Goal: Use online tool/utility: Use online tool/utility

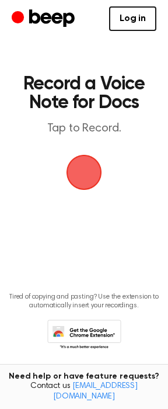
click at [82, 189] on span "button" at bounding box center [84, 172] width 33 height 33
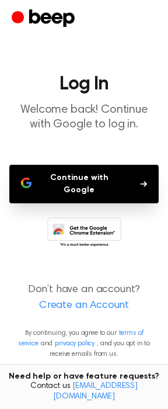
click at [93, 195] on button "Continue with Google" at bounding box center [84, 184] width 150 height 39
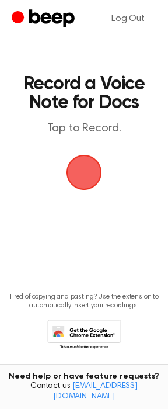
click at [89, 189] on span "button" at bounding box center [84, 172] width 33 height 33
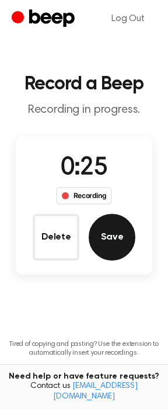
click at [110, 257] on button "Save" at bounding box center [112, 237] width 47 height 47
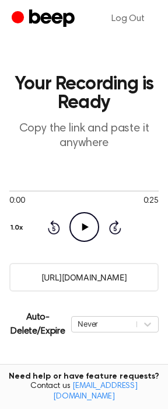
click at [86, 238] on icon "Play Audio" at bounding box center [85, 227] width 30 height 30
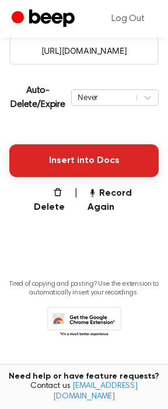
click at [90, 144] on button "Insert into Docs" at bounding box center [84, 160] width 150 height 33
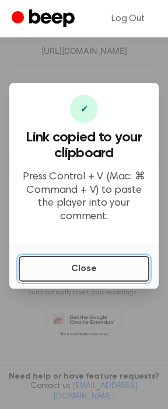
click at [101, 273] on button "Close" at bounding box center [84, 269] width 131 height 26
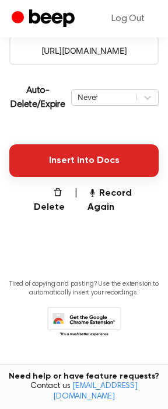
click at [93, 144] on button "Insert into Docs" at bounding box center [84, 160] width 150 height 33
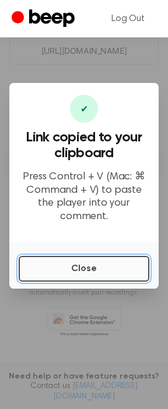
click at [104, 267] on button "Close" at bounding box center [84, 269] width 131 height 26
